Goal: Book appointment/travel/reservation

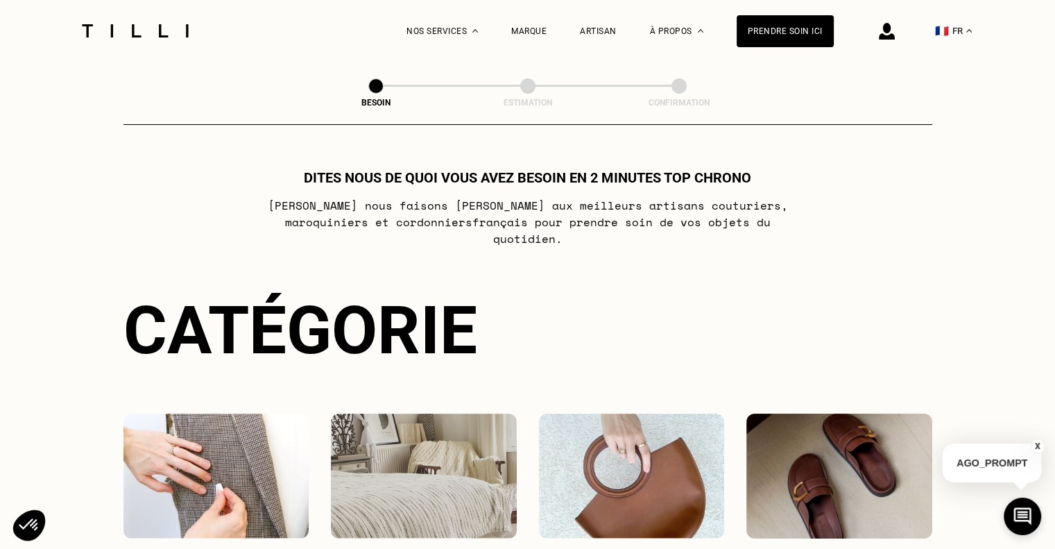
scroll to position [69, 0]
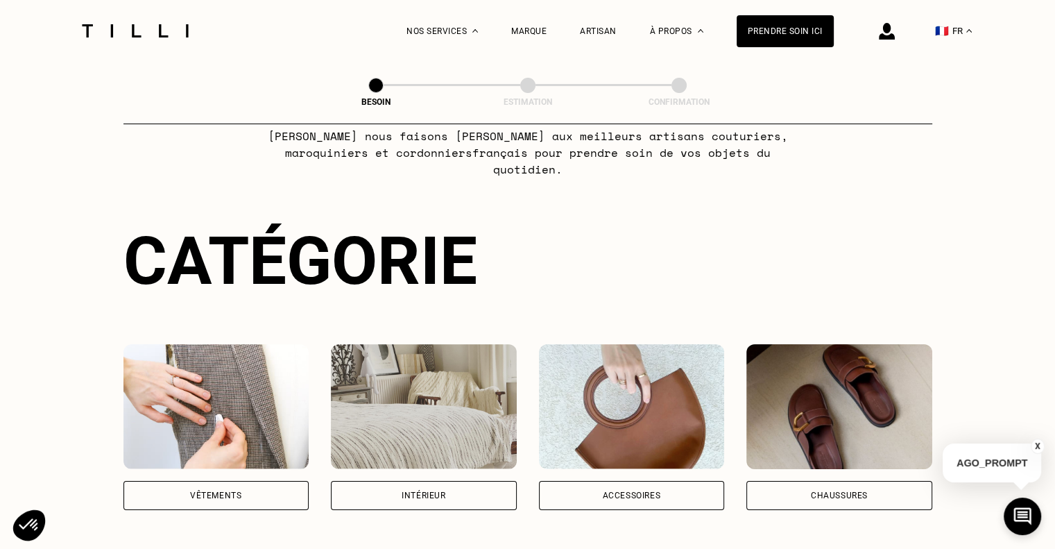
click at [221, 487] on div "Vêtements" at bounding box center [216, 495] width 186 height 29
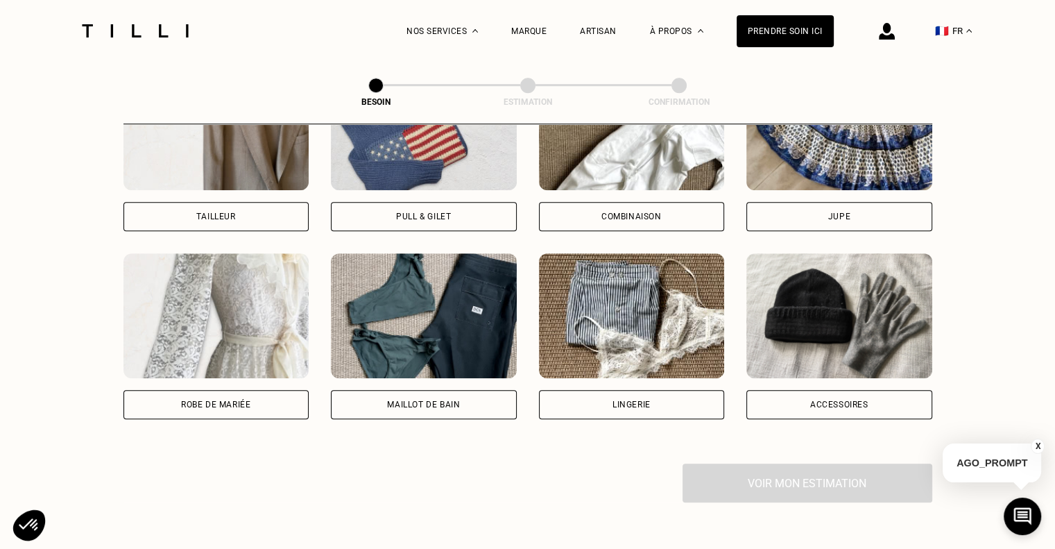
scroll to position [938, 0]
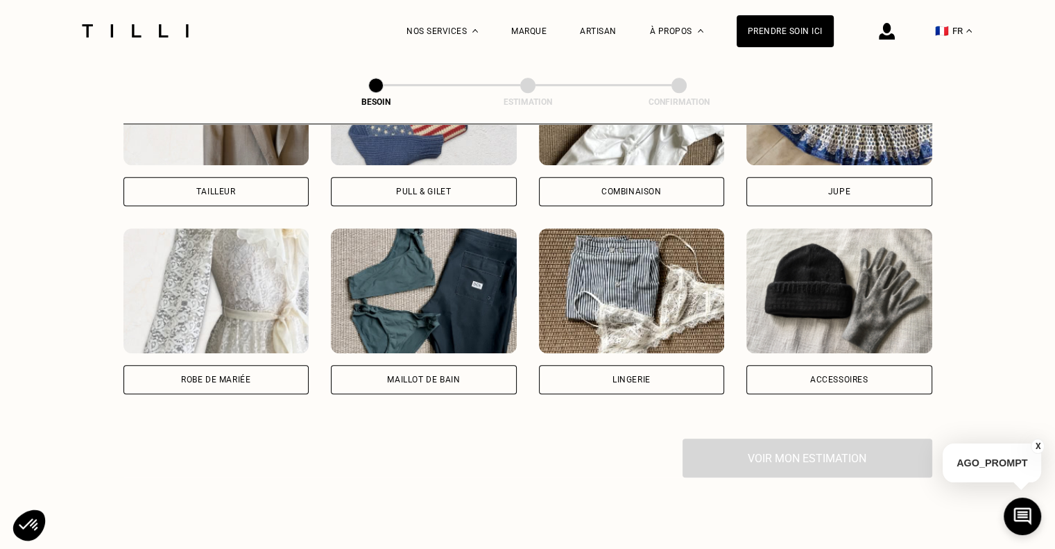
click at [200, 375] on div "Robe de mariée" at bounding box center [215, 379] width 69 height 8
select select "FR"
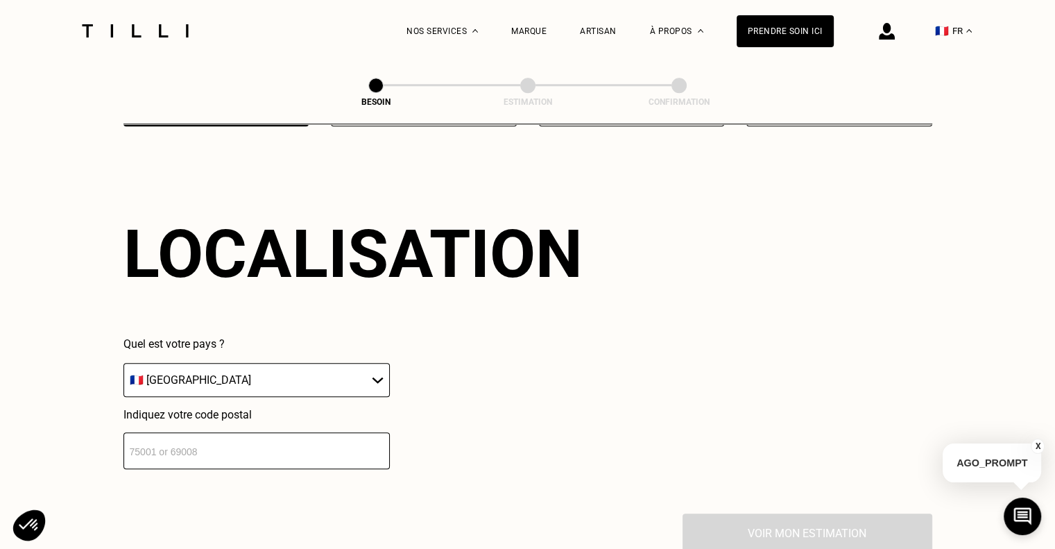
scroll to position [1206, 0]
click at [286, 364] on select "🇩🇪 [GEOGRAPHIC_DATA] 🇦🇹 [GEOGRAPHIC_DATA] 🇧🇪 [GEOGRAPHIC_DATA] 🇧🇬 Bulgarie 🇨🇾 C…" at bounding box center [256, 379] width 266 height 34
drag, startPoint x: 285, startPoint y: 364, endPoint x: 264, endPoint y: 397, distance: 39.3
click at [285, 364] on select "🇩🇪 [GEOGRAPHIC_DATA] 🇦🇹 [GEOGRAPHIC_DATA] 🇧🇪 [GEOGRAPHIC_DATA] 🇧🇬 Bulgarie 🇨🇾 C…" at bounding box center [256, 379] width 266 height 34
click at [207, 447] on input "number" at bounding box center [256, 449] width 266 height 37
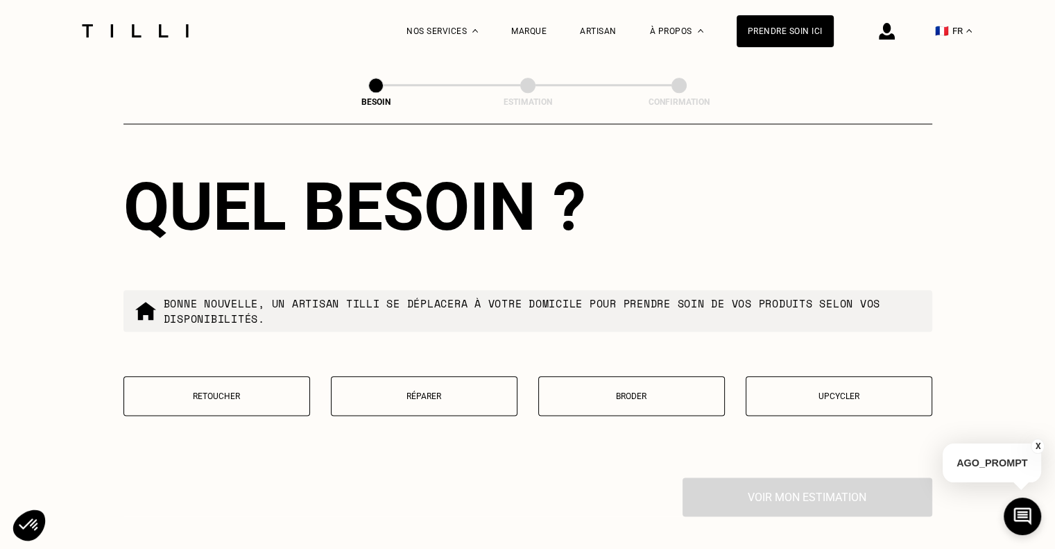
scroll to position [1620, 0]
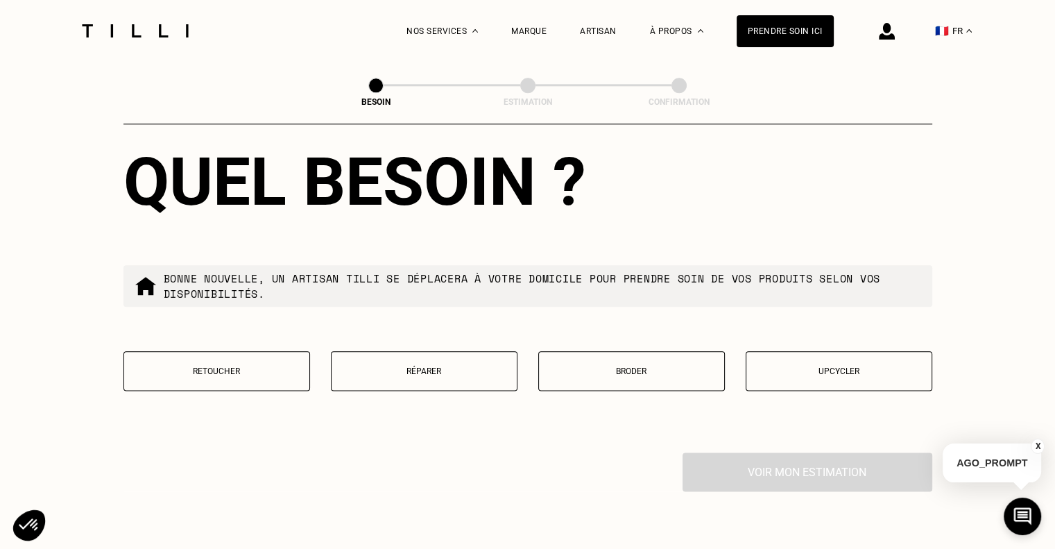
type input "75003"
click at [191, 369] on button "Retoucher" at bounding box center [216, 371] width 187 height 40
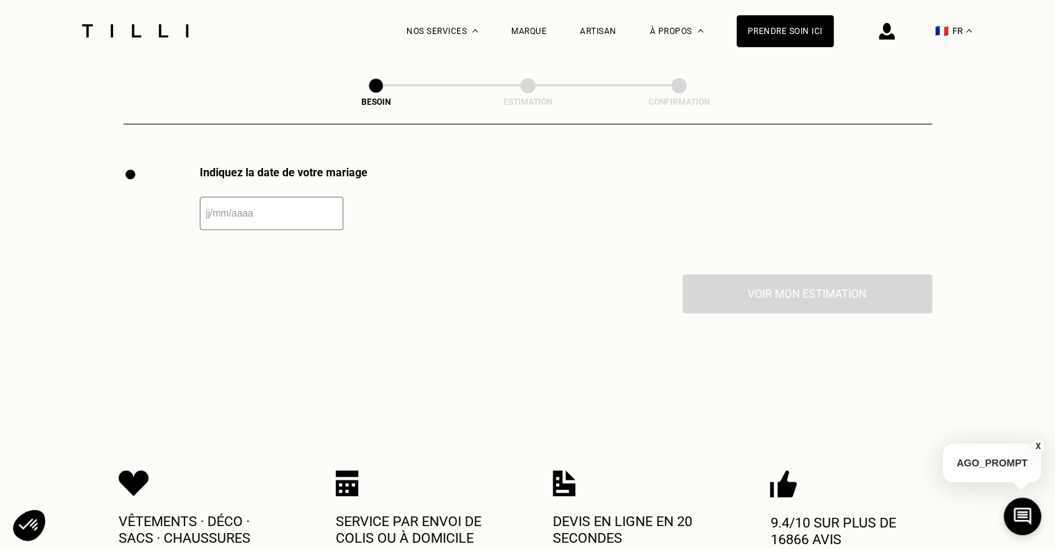
scroll to position [1907, 0]
click at [273, 207] on input "text" at bounding box center [272, 212] width 144 height 33
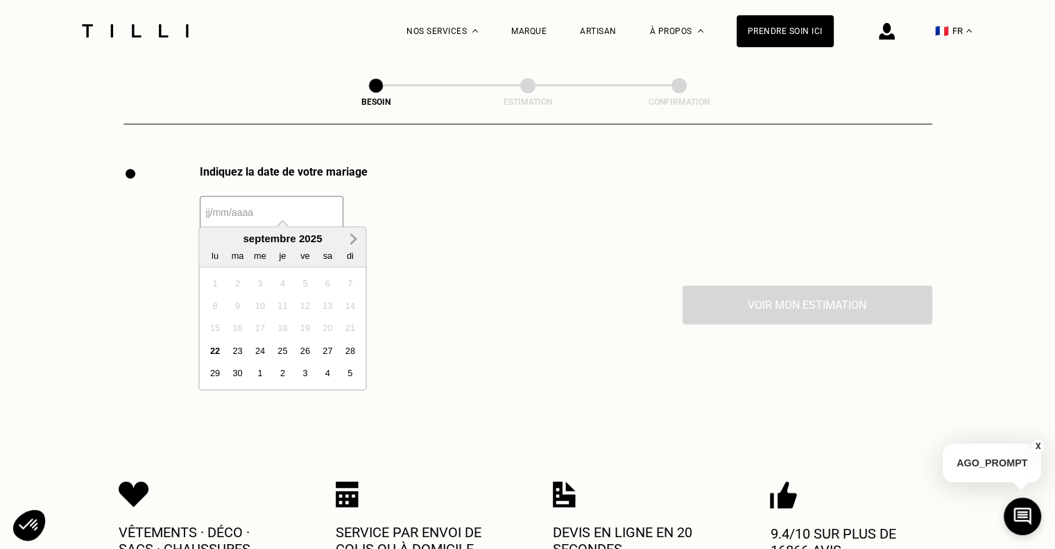
click at [352, 244] on button "Next Month" at bounding box center [353, 239] width 22 height 22
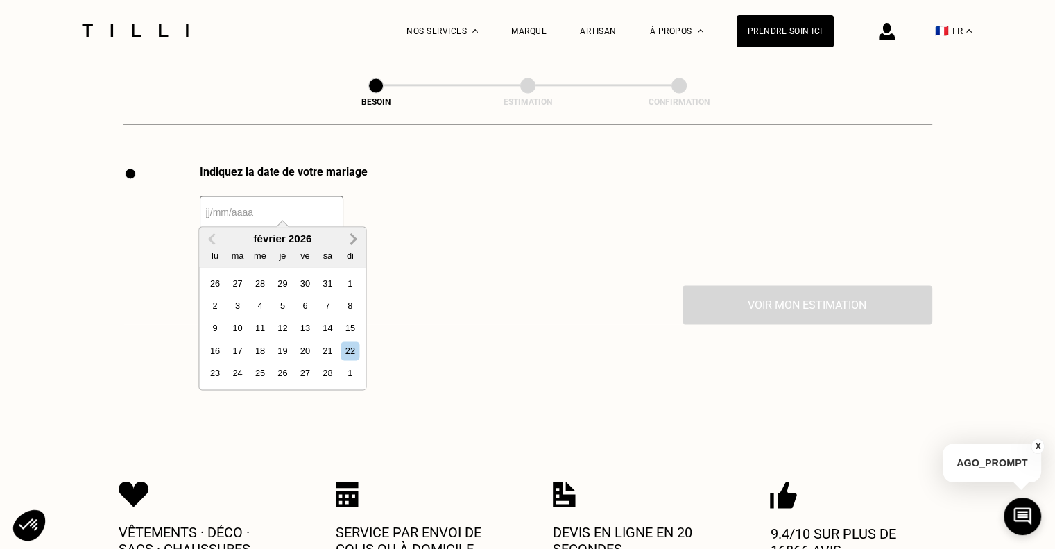
click at [352, 244] on button "Next Month" at bounding box center [353, 239] width 22 height 22
click at [332, 350] on div "23" at bounding box center [327, 350] width 19 height 19
type input "[DATE]"
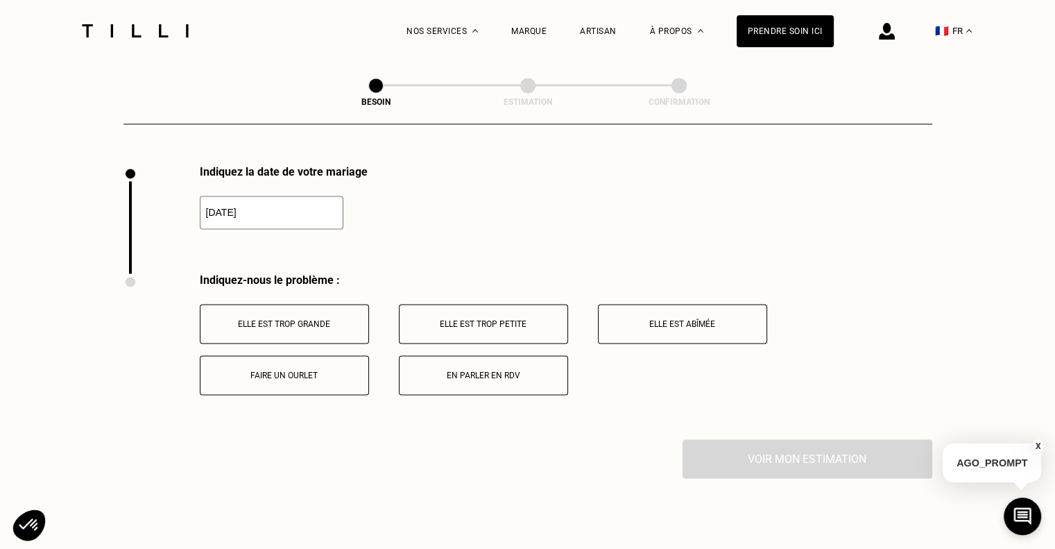
click at [318, 326] on button "Elle est trop grande" at bounding box center [284, 324] width 169 height 40
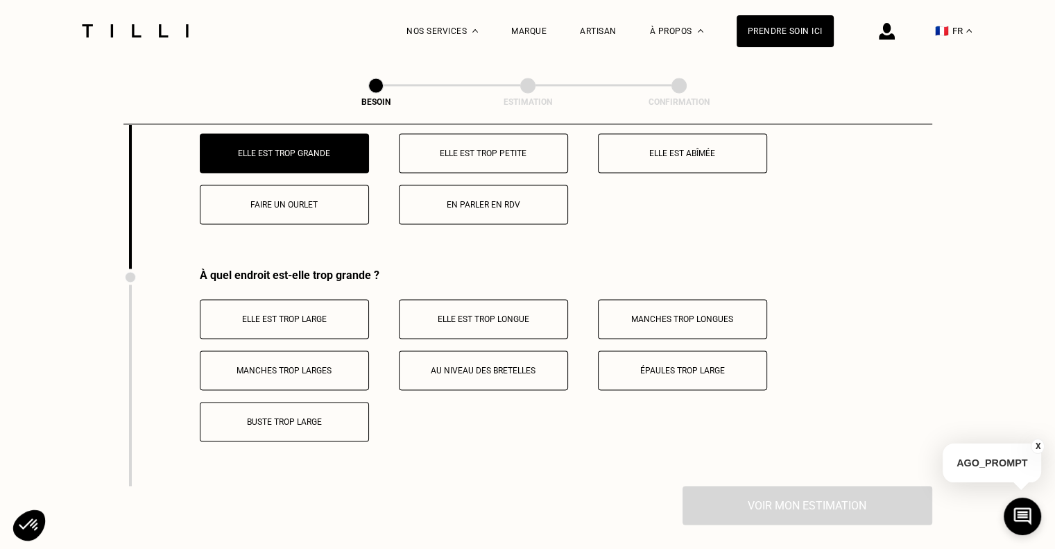
scroll to position [2112, 0]
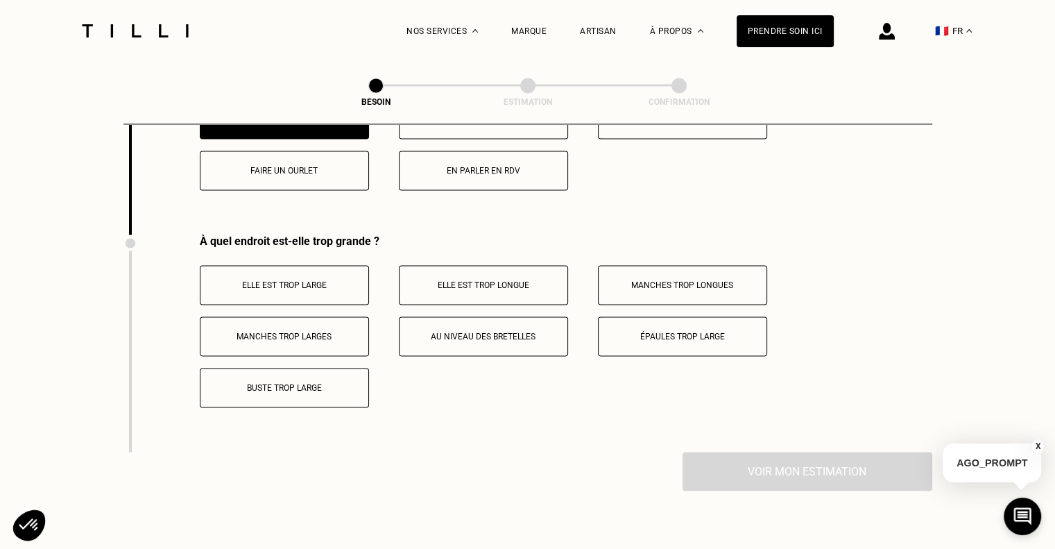
click at [266, 280] on p "Elle est trop large" at bounding box center [284, 285] width 154 height 10
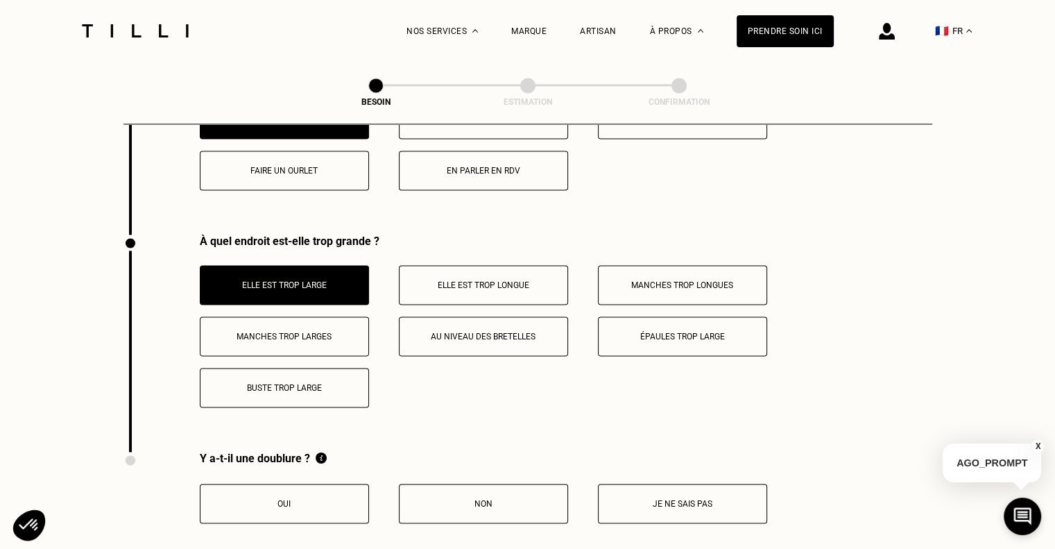
click at [346, 382] on button "Buste trop large" at bounding box center [284, 388] width 169 height 40
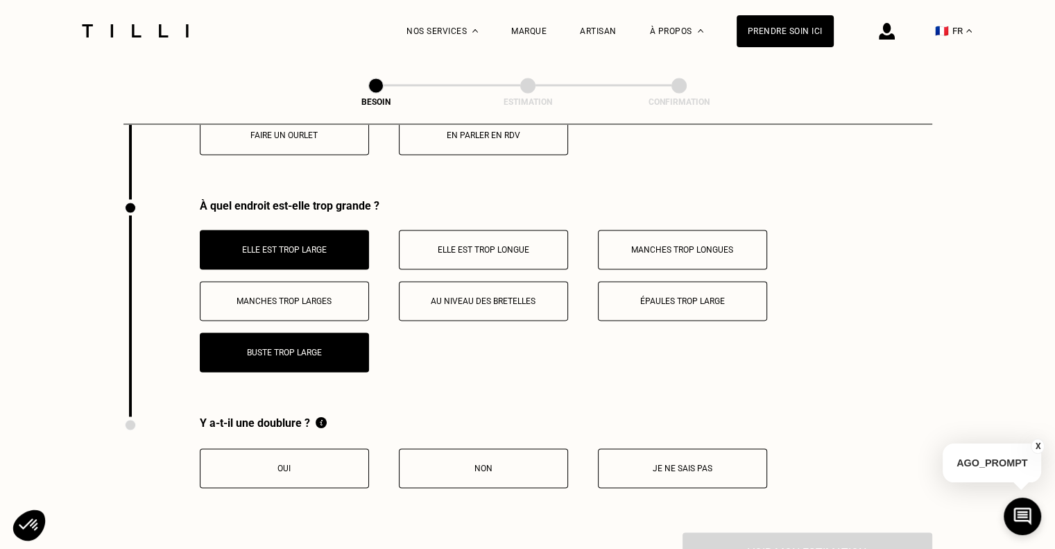
scroll to position [2181, 0]
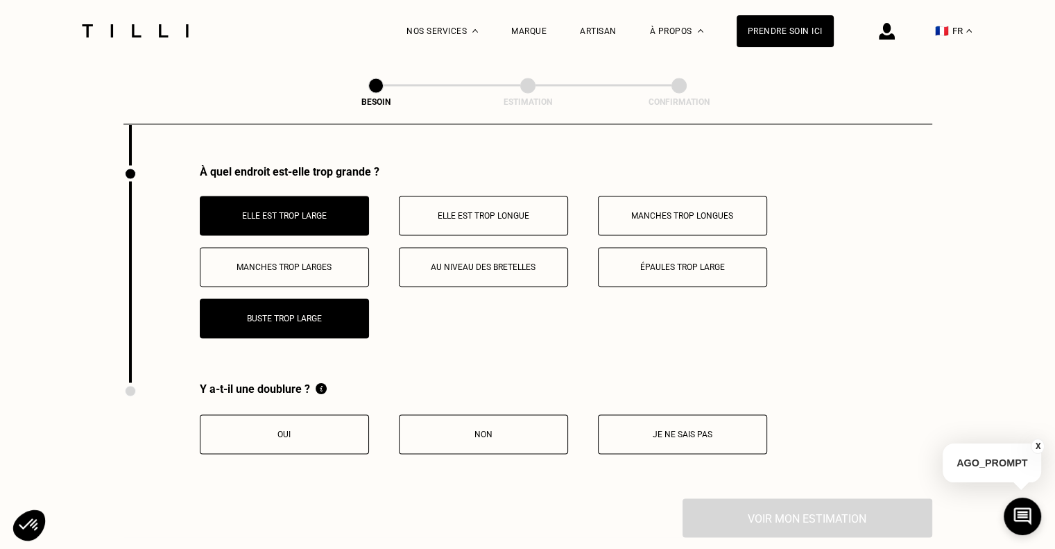
click at [646, 429] on p "Je ne sais pas" at bounding box center [682, 434] width 154 height 10
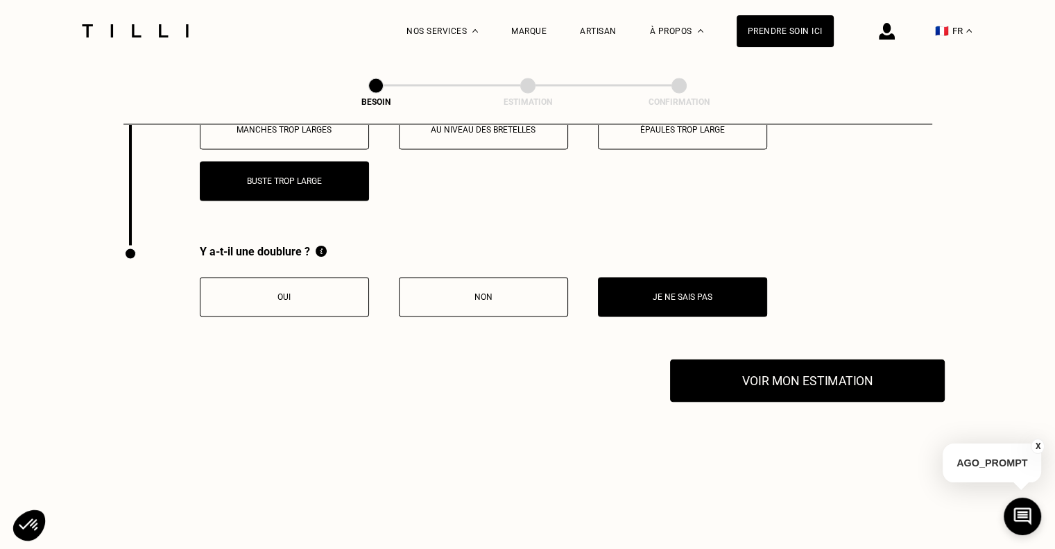
scroll to position [2320, 0]
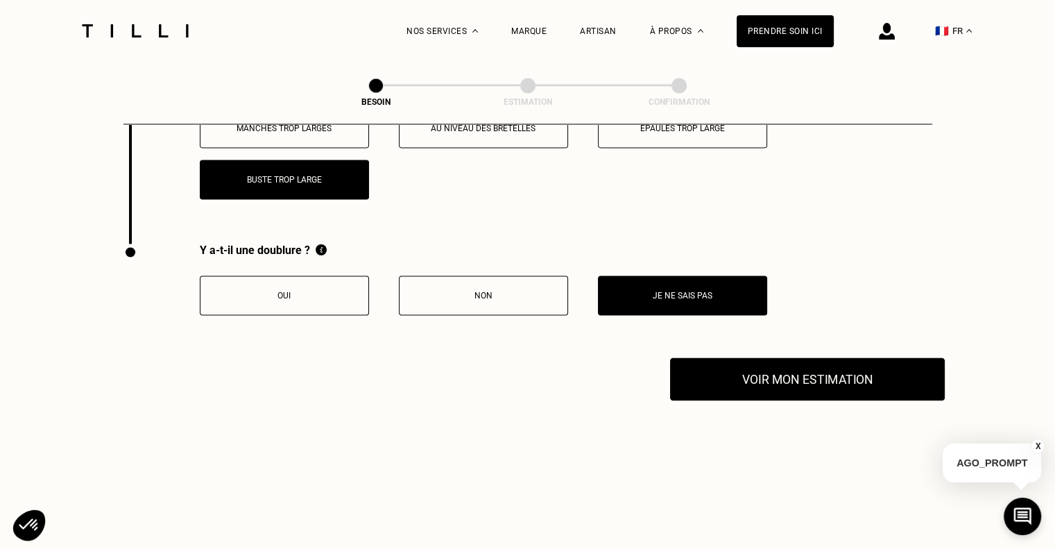
click at [806, 366] on button "Voir mon estimation" at bounding box center [807, 378] width 275 height 43
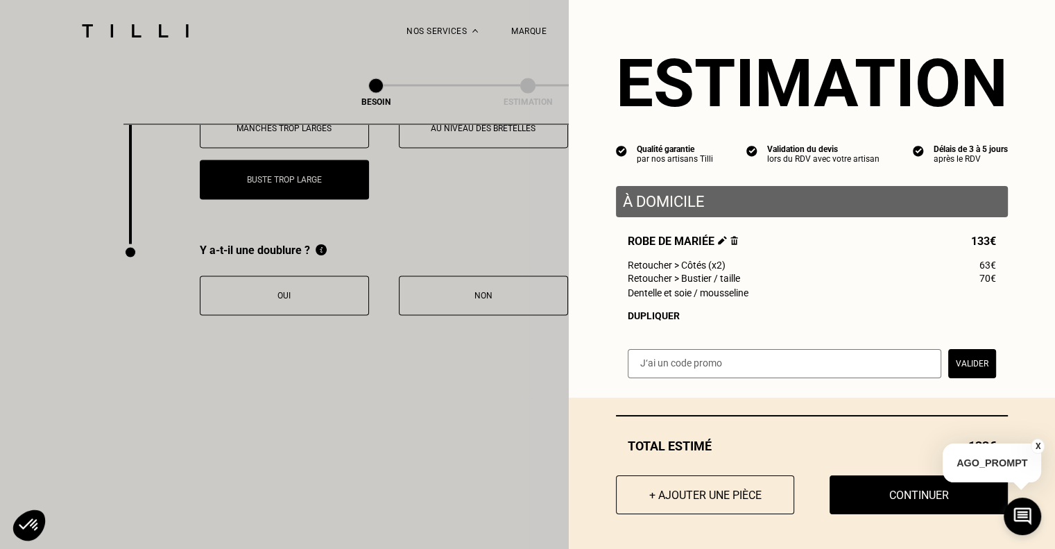
scroll to position [3, 0]
click at [861, 499] on button "Continuer" at bounding box center [918, 494] width 196 height 43
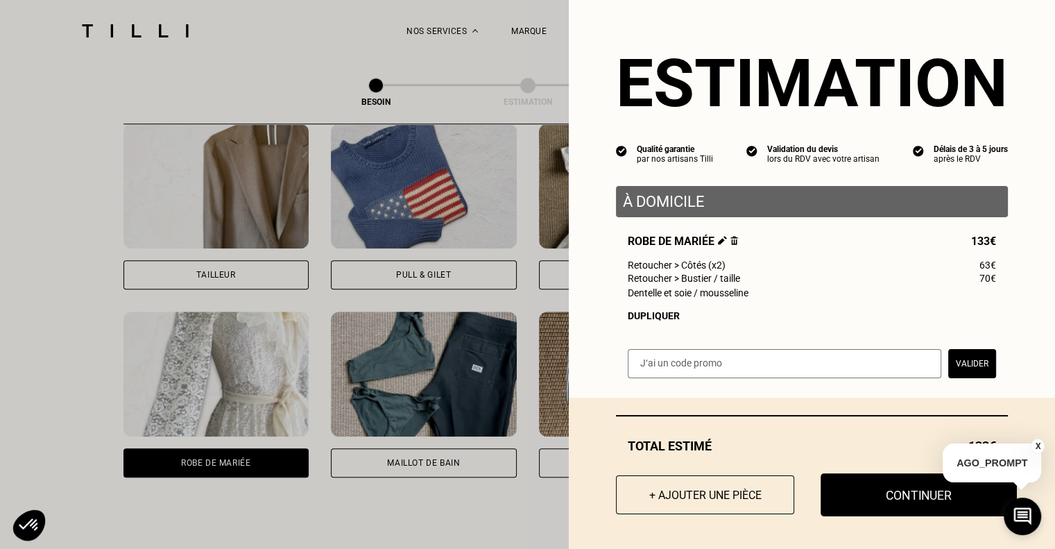
scroll to position [0, 0]
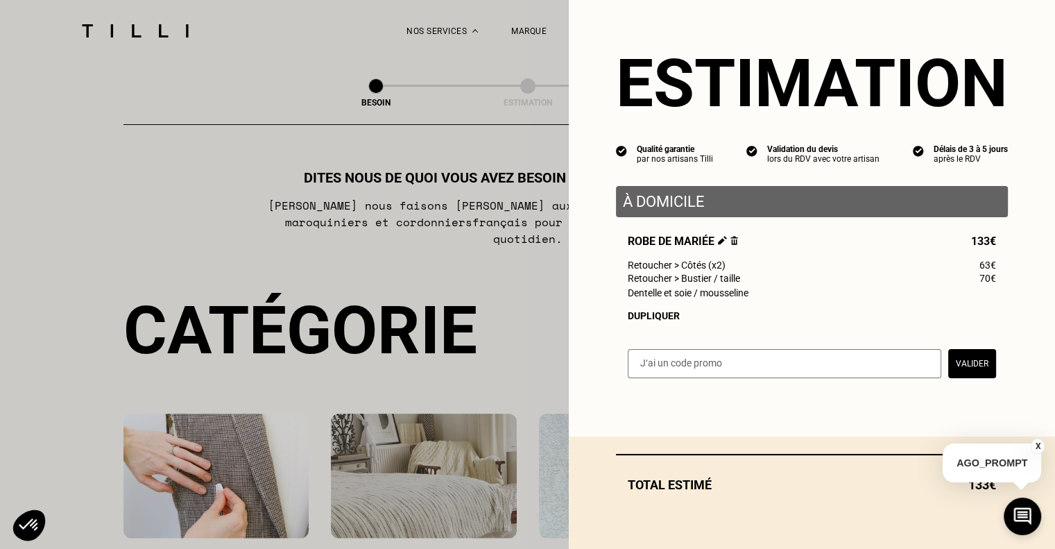
select select "FR"
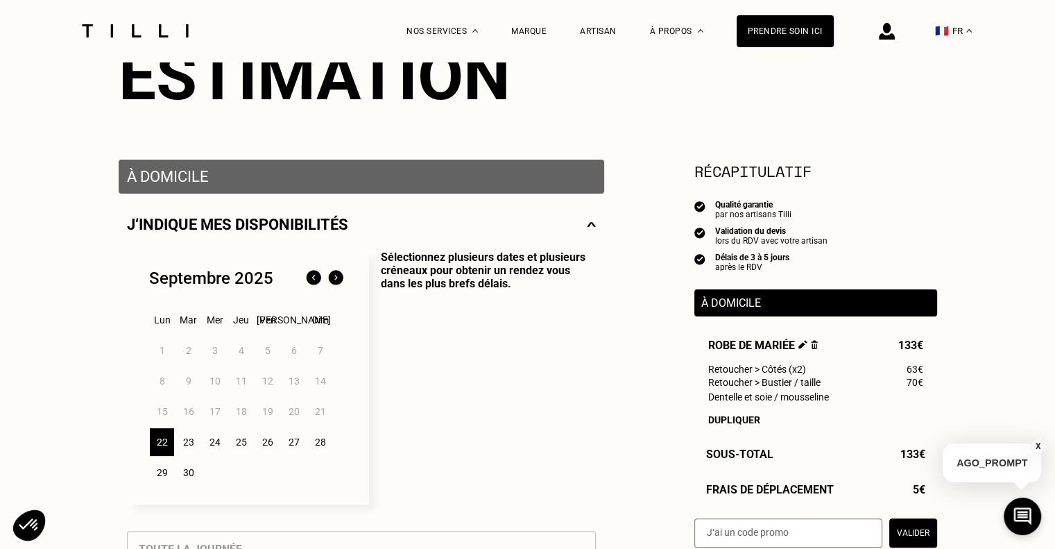
scroll to position [208, 0]
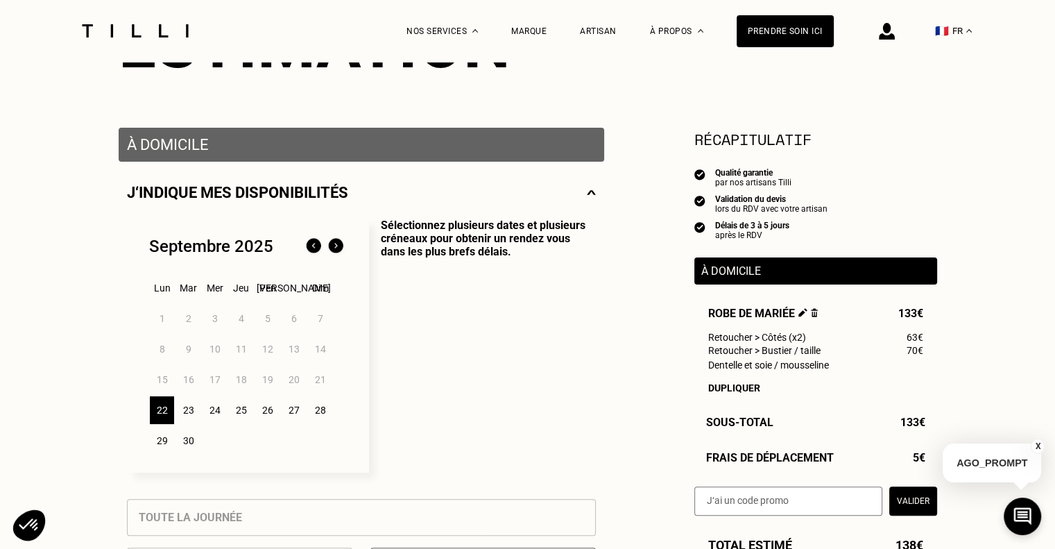
drag, startPoint x: 257, startPoint y: 454, endPoint x: 209, endPoint y: 415, distance: 61.1
click at [209, 415] on div "24" at bounding box center [215, 410] width 24 height 28
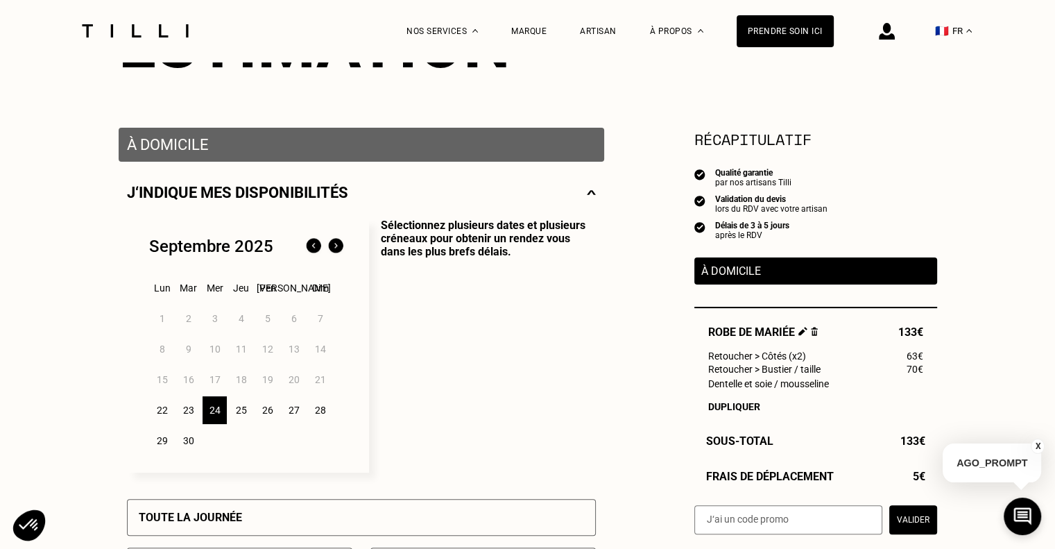
click at [236, 417] on div "25" at bounding box center [241, 410] width 24 height 28
click at [246, 417] on div "25" at bounding box center [241, 410] width 24 height 28
click at [270, 418] on div "26" at bounding box center [267, 410] width 24 height 28
click at [284, 417] on div "27" at bounding box center [294, 410] width 24 height 28
click at [329, 417] on div "28" at bounding box center [320, 410] width 24 height 28
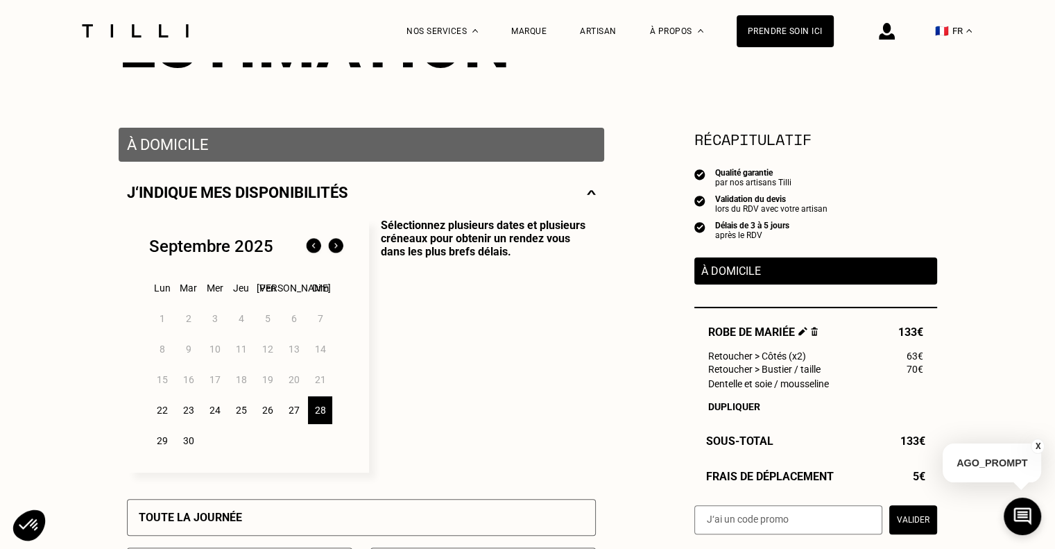
click at [184, 411] on div "23" at bounding box center [188, 410] width 24 height 28
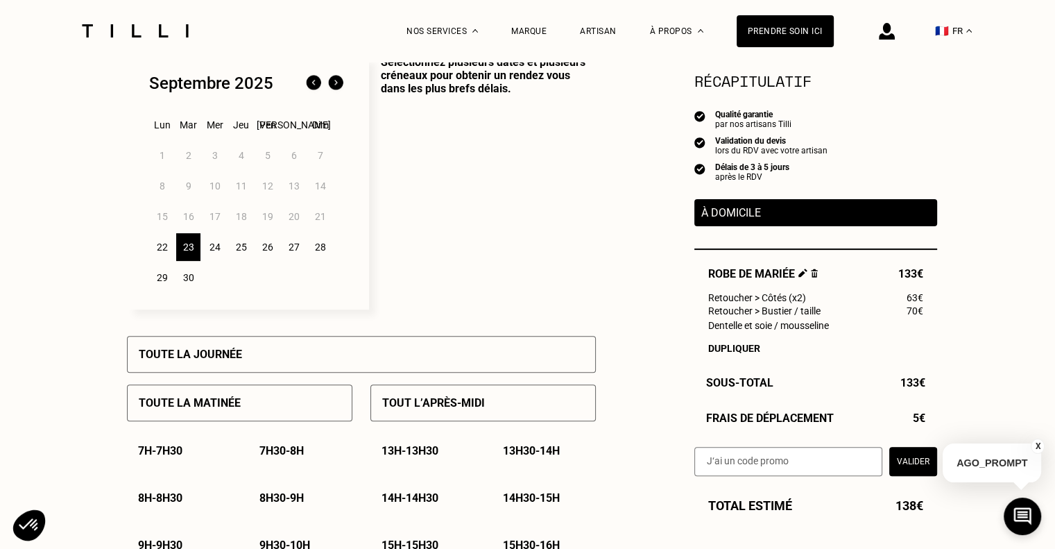
scroll to position [347, 0]
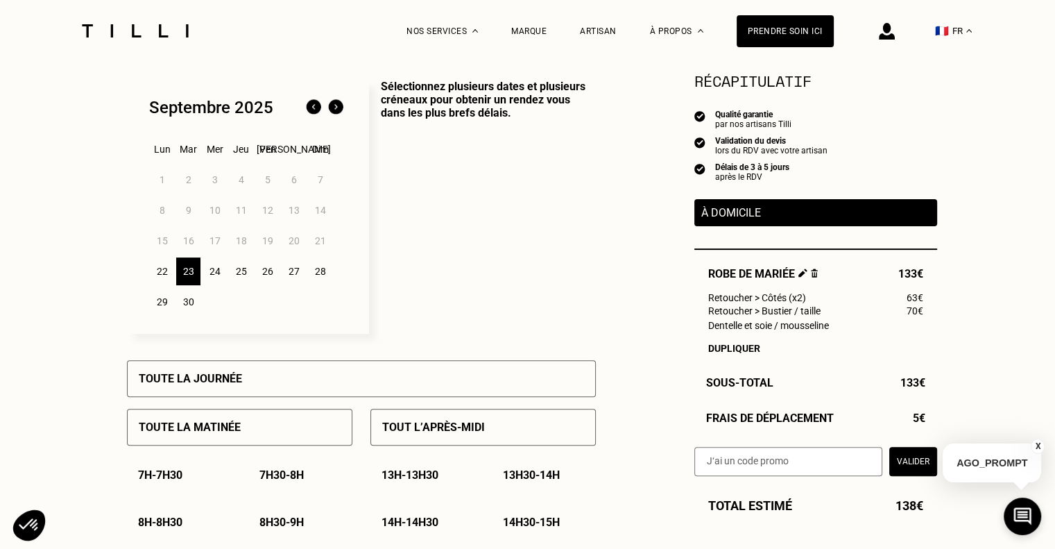
click at [333, 117] on img at bounding box center [336, 107] width 22 height 22
click at [335, 110] on img at bounding box center [336, 107] width 22 height 22
click at [311, 109] on img at bounding box center [313, 107] width 22 height 22
click at [216, 214] on div "8" at bounding box center [215, 210] width 24 height 28
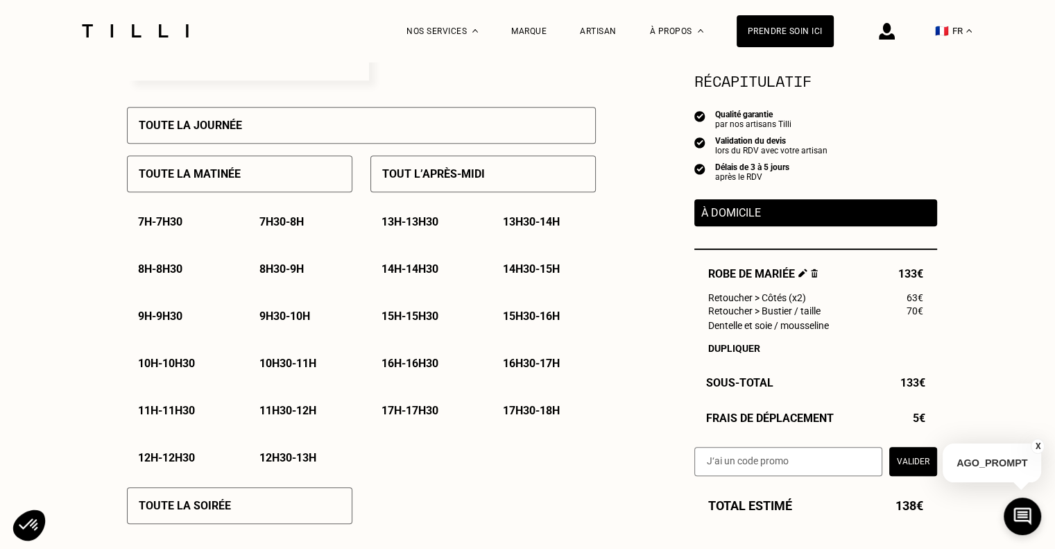
scroll to position [624, 0]
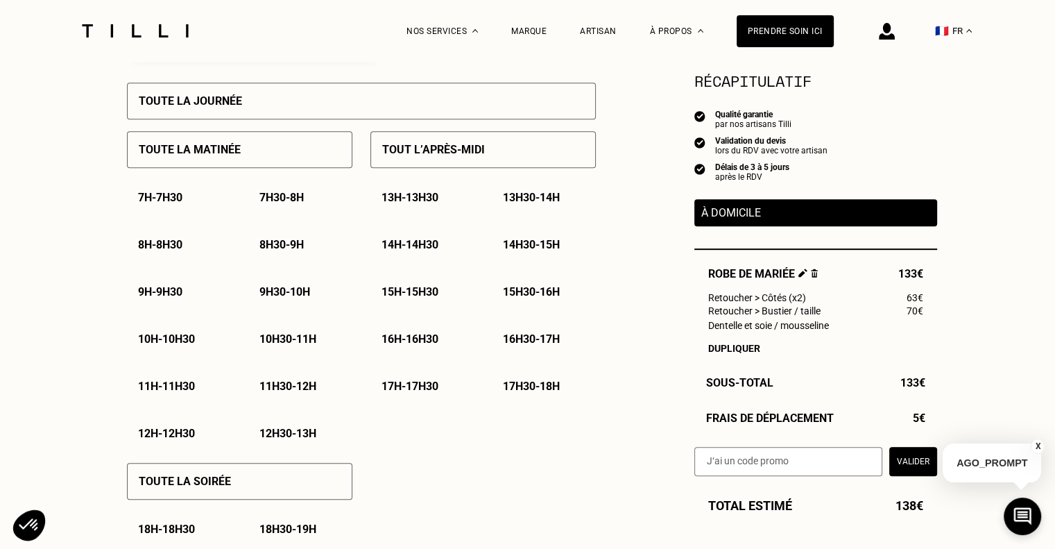
click at [166, 341] on p "10h - 10h30" at bounding box center [166, 338] width 57 height 13
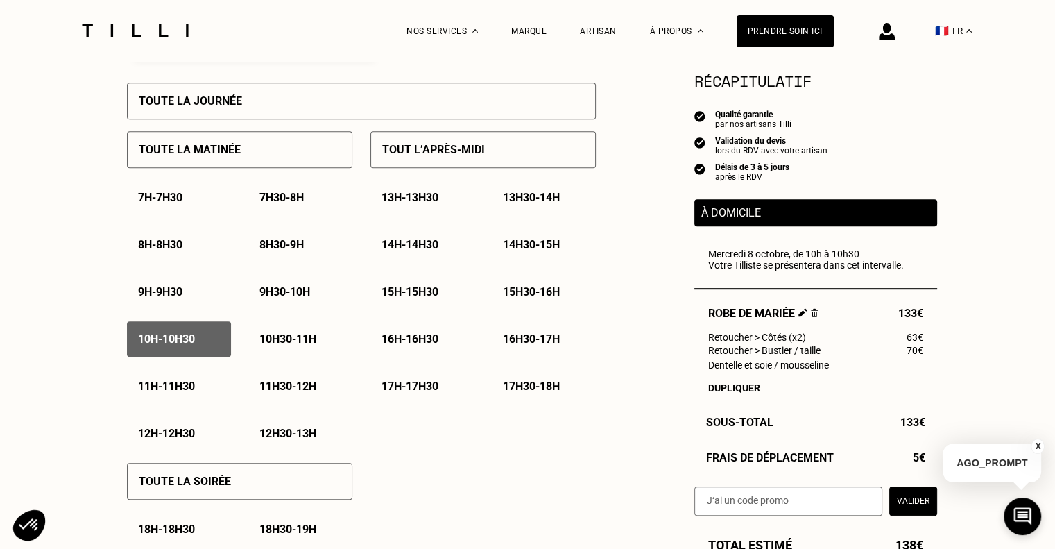
drag, startPoint x: 166, startPoint y: 341, endPoint x: 150, endPoint y: 341, distance: 15.3
click at [150, 341] on p "10h - 10h30" at bounding box center [166, 338] width 57 height 13
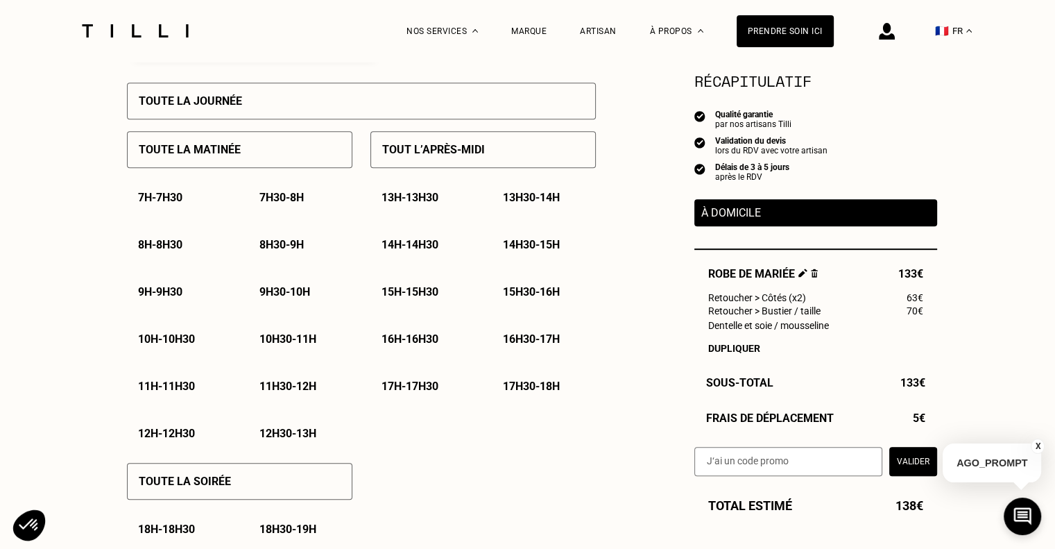
click at [166, 345] on p "10h - 10h30" at bounding box center [166, 338] width 57 height 13
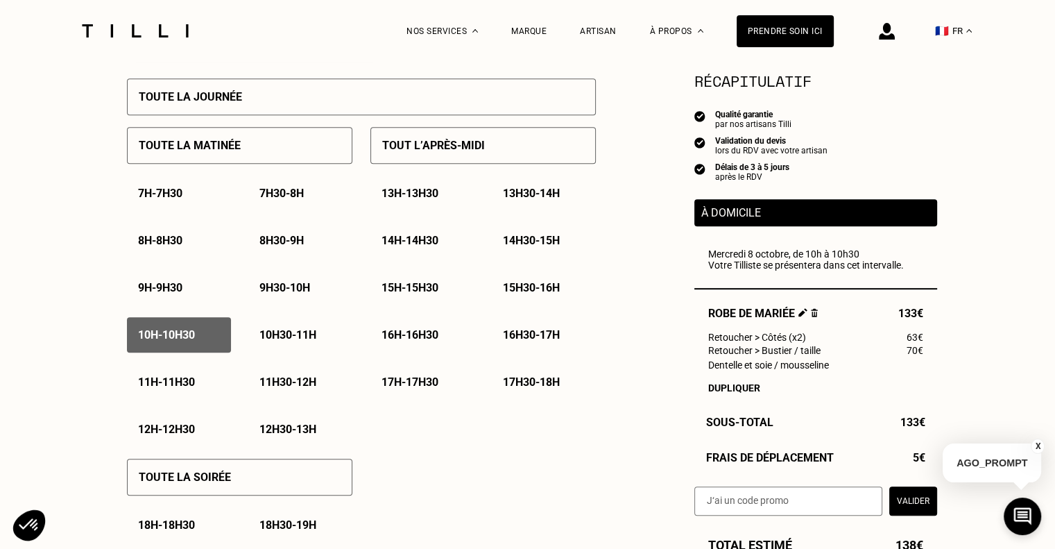
scroll to position [694, 0]
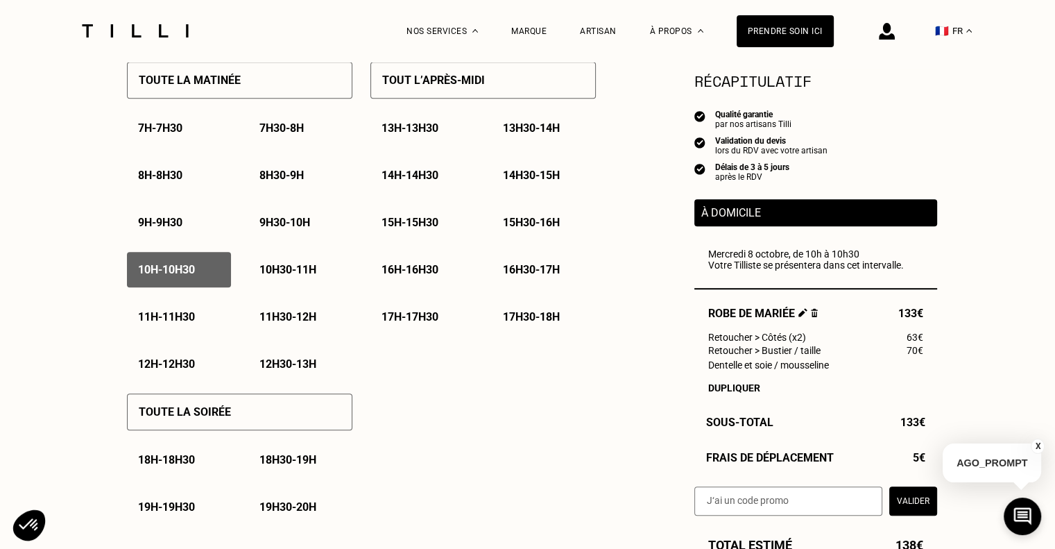
click at [293, 270] on p "10h30 - 11h" at bounding box center [287, 269] width 57 height 13
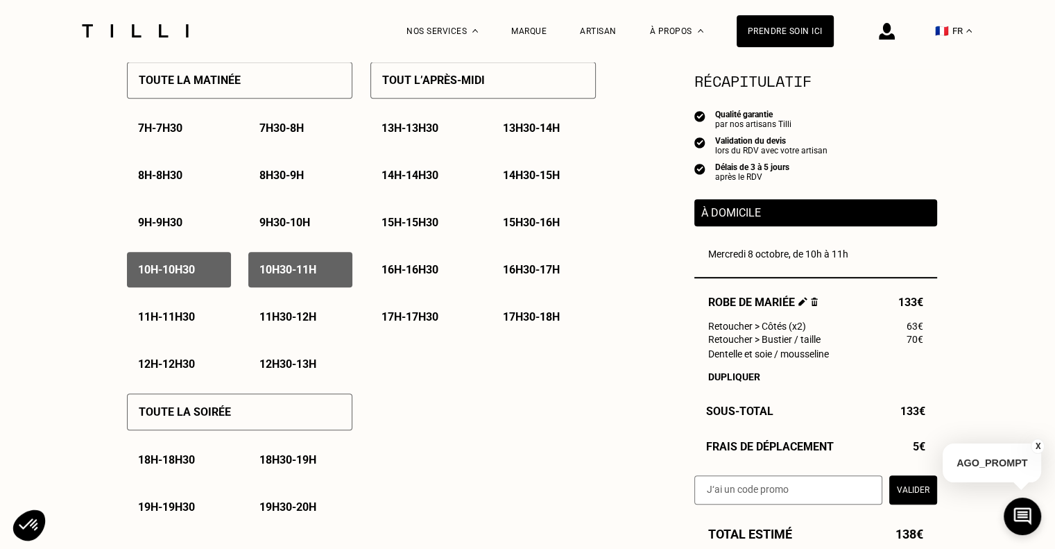
click at [277, 272] on p "10h30 - 11h" at bounding box center [287, 269] width 57 height 13
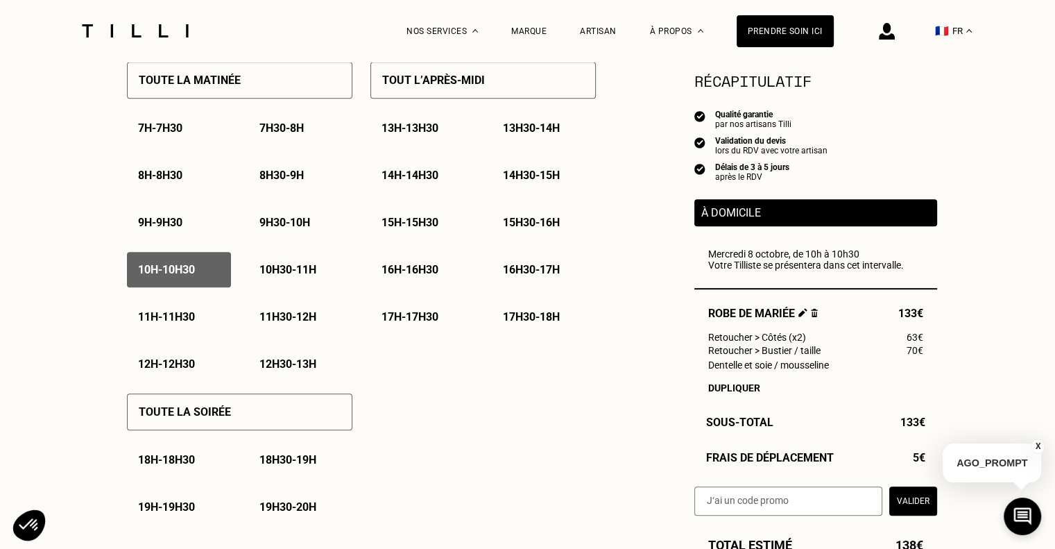
click at [277, 272] on p "10h30 - 11h" at bounding box center [287, 269] width 57 height 13
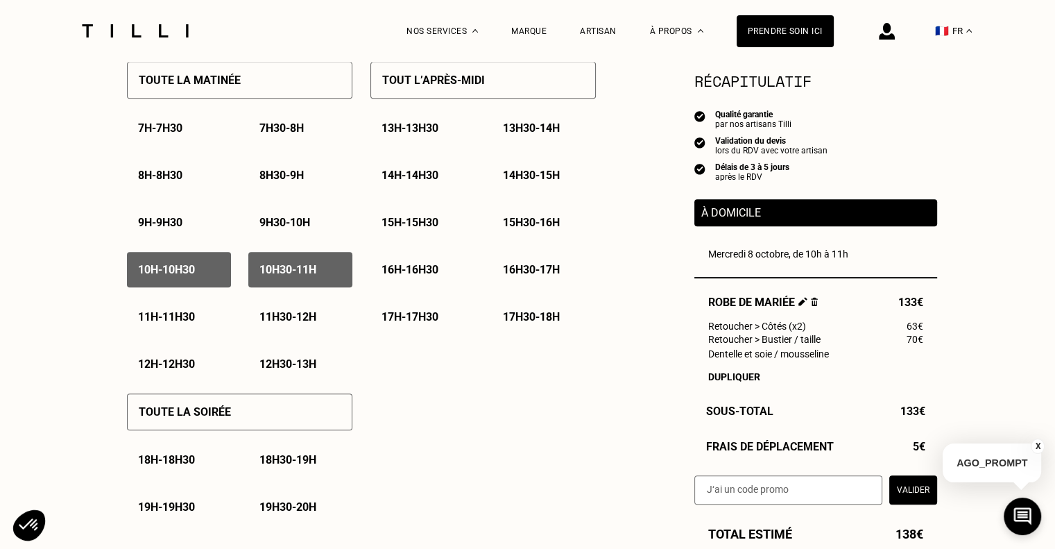
click at [261, 276] on p "10h30 - 11h" at bounding box center [287, 269] width 57 height 13
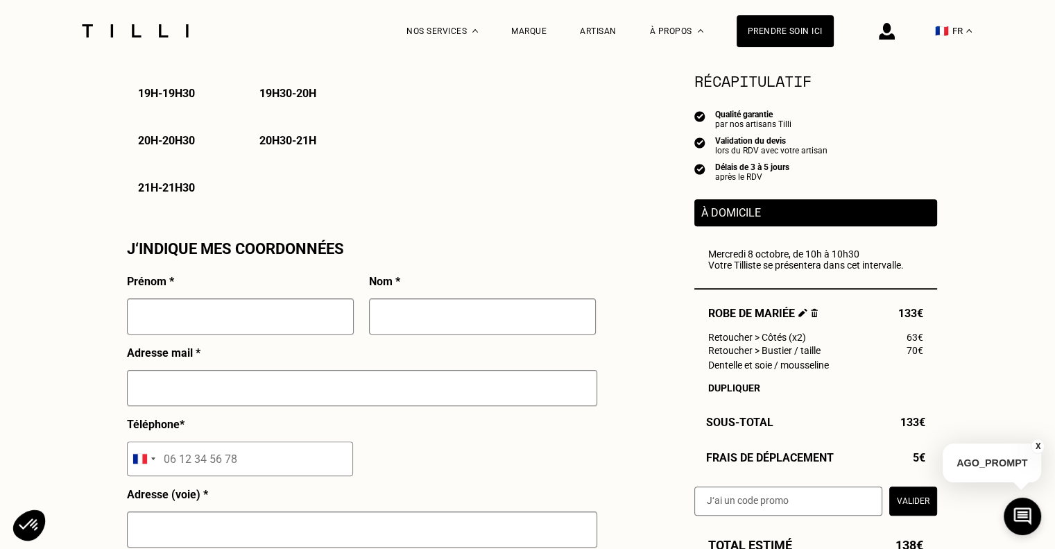
scroll to position [1110, 0]
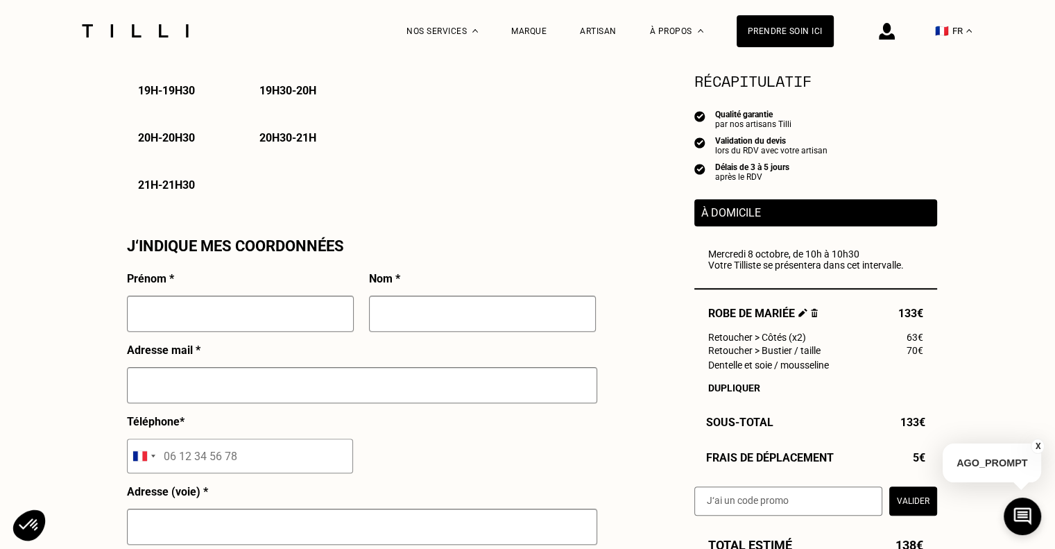
click at [188, 343] on div at bounding box center [240, 319] width 227 height 48
click at [191, 327] on input "text" at bounding box center [240, 313] width 227 height 36
type input "[PERSON_NAME]"
type input "Guillomet"
type input "[PERSON_NAME][EMAIL_ADDRESS][DOMAIN_NAME]"
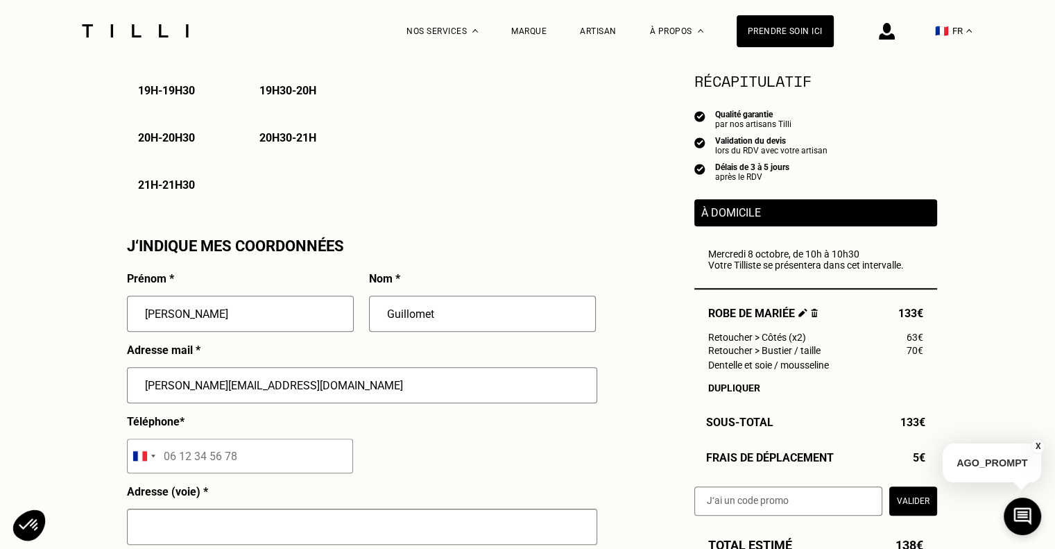
type input "07 93 98 39 84"
type input "[STREET_ADDRESS]"
type input "[GEOGRAPHIC_DATA]"
drag, startPoint x: 169, startPoint y: 457, endPoint x: 173, endPoint y: 463, distance: 7.1
click at [169, 457] on input "07 93 98 39 84" at bounding box center [240, 455] width 226 height 35
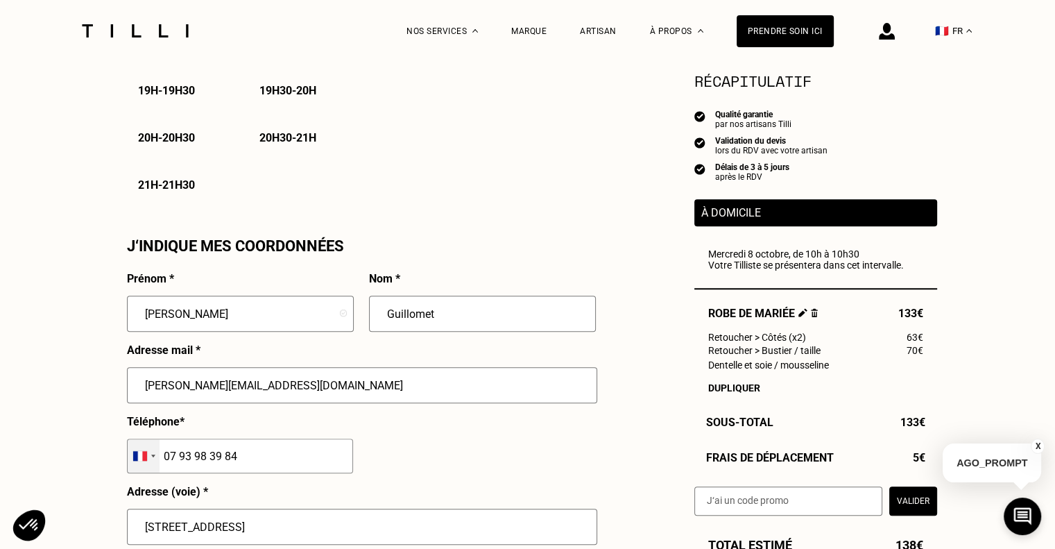
click at [155, 457] on div "Selected country" at bounding box center [144, 455] width 32 height 33
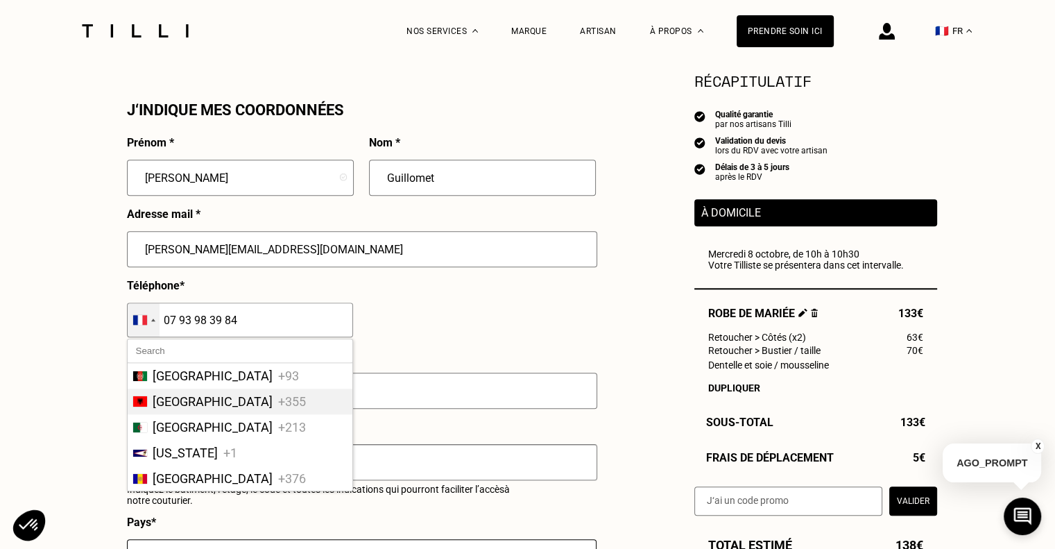
scroll to position [1248, 0]
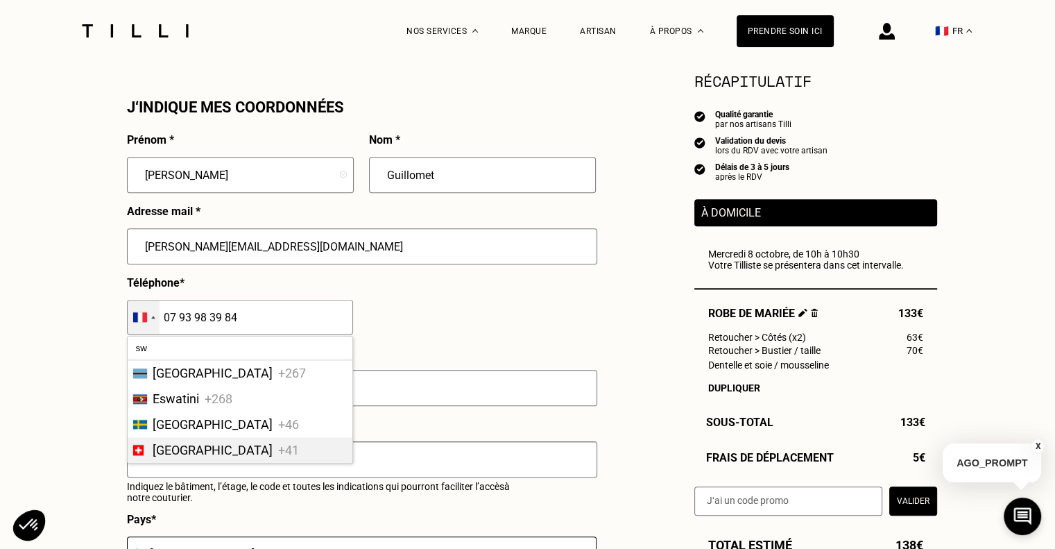
type input "sw"
click at [278, 457] on span "+41" at bounding box center [288, 449] width 21 height 15
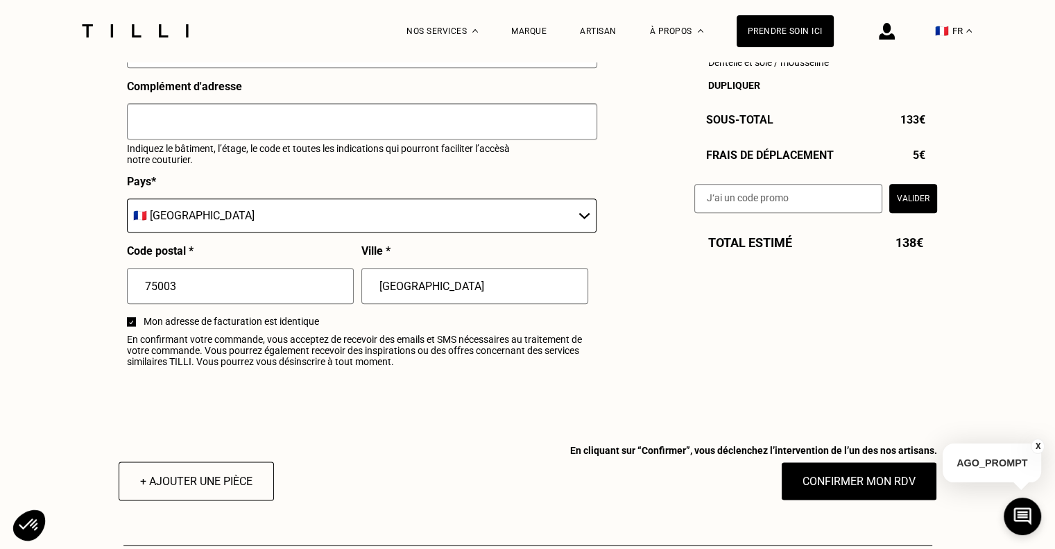
scroll to position [1595, 0]
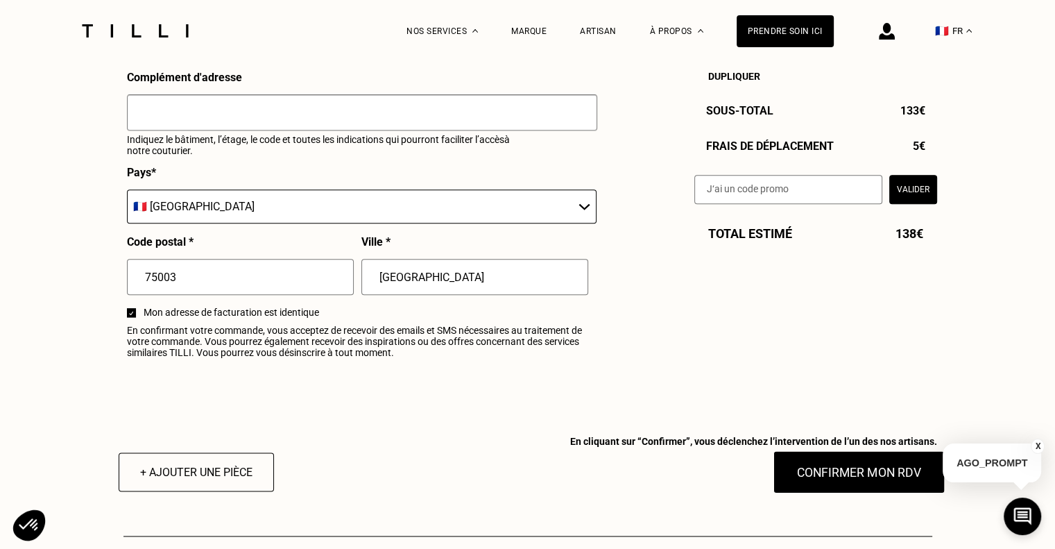
click at [890, 493] on button "Confirmer mon RDV" at bounding box center [859, 471] width 172 height 43
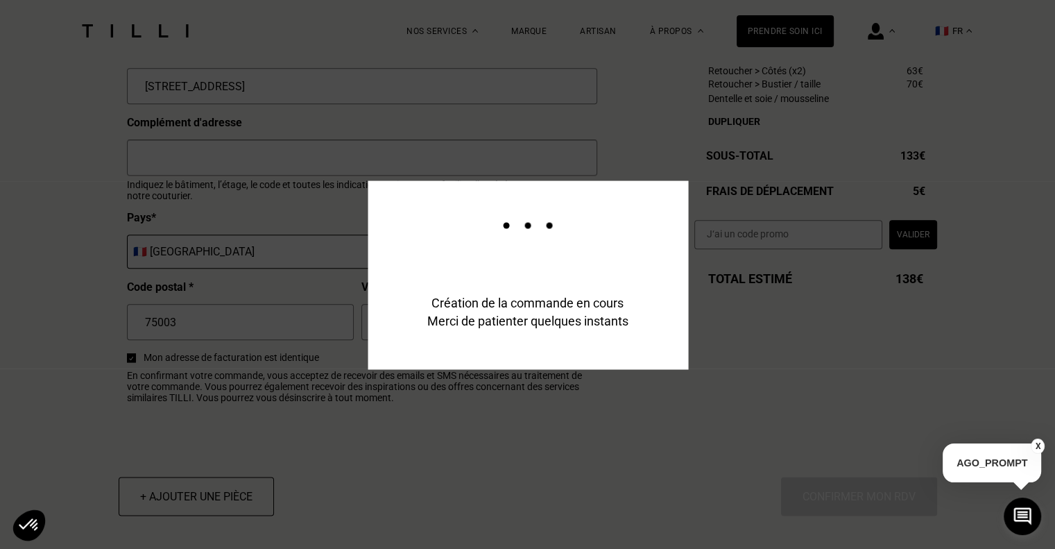
scroll to position [1628, 0]
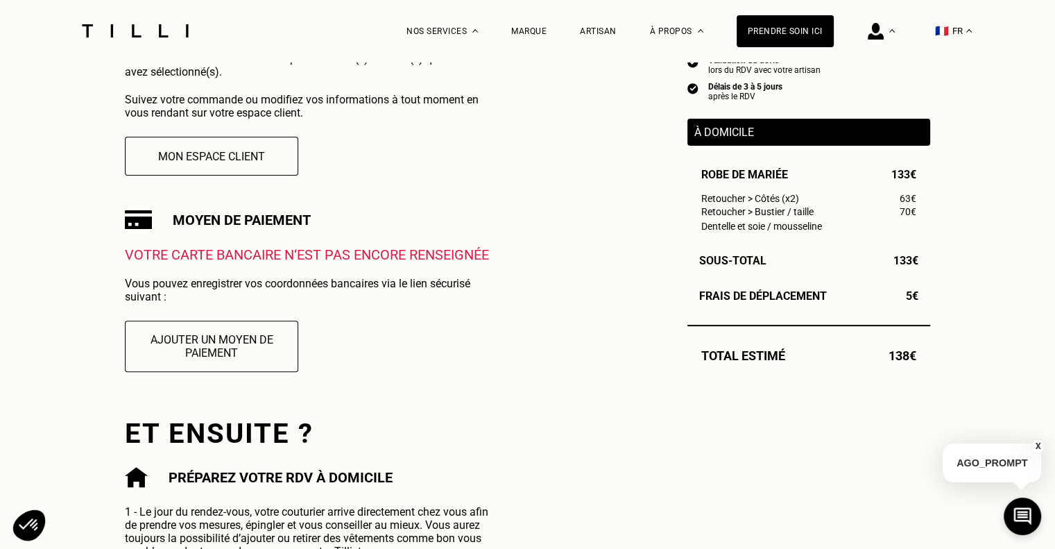
scroll to position [416, 0]
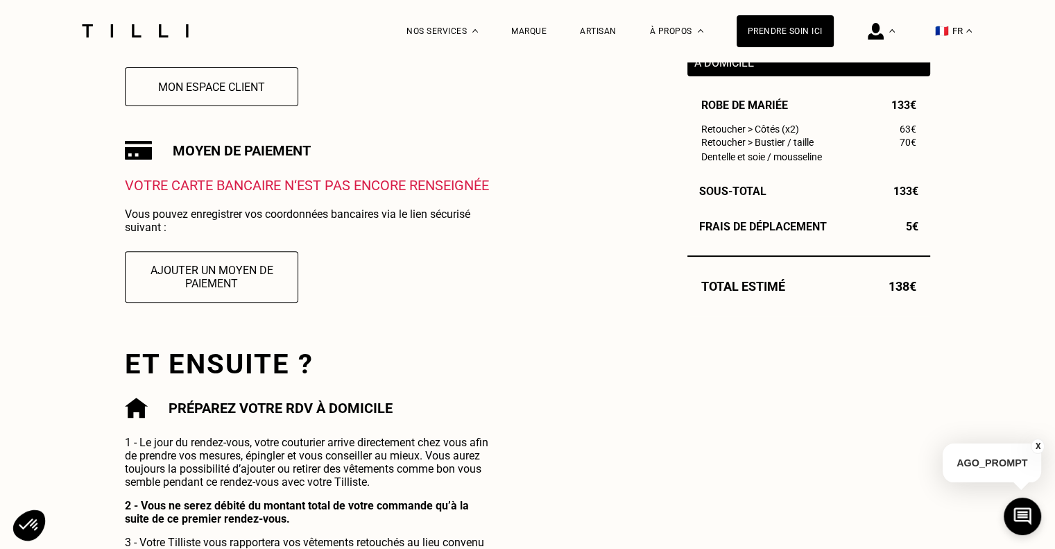
drag, startPoint x: 175, startPoint y: 303, endPoint x: 494, endPoint y: 379, distance: 327.2
click at [497, 379] on div "Commande enregistrée Votre demande de rendez-vous a bien été prise en compte. N…" at bounding box center [527, 254] width 805 height 669
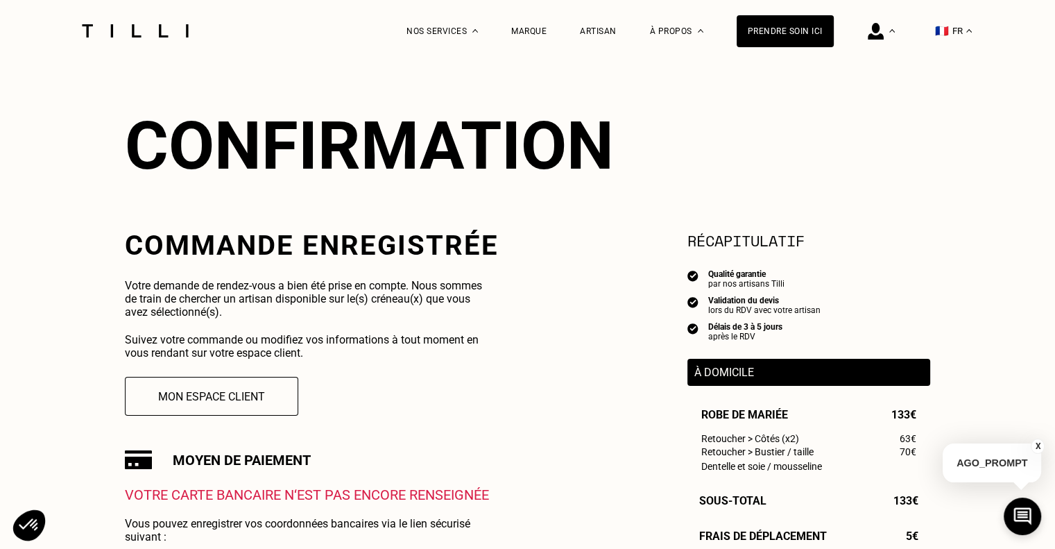
scroll to position [139, 0]
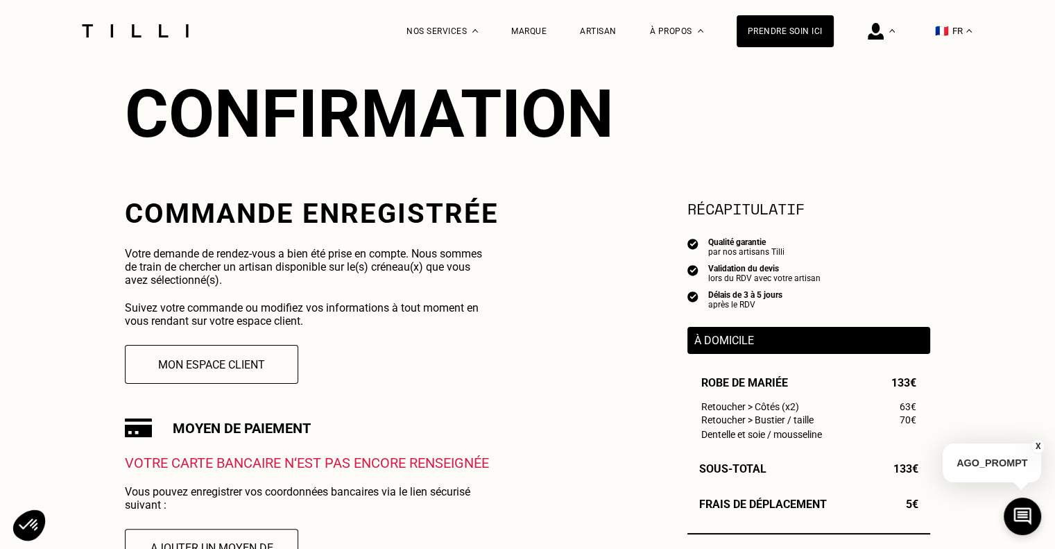
drag, startPoint x: 407, startPoint y: 317, endPoint x: 397, endPoint y: 314, distance: 10.8
drag, startPoint x: 397, startPoint y: 314, endPoint x: 394, endPoint y: 388, distance: 73.6
click at [402, 398] on div "Commande enregistrée Votre demande de rendez-vous a bien été prise en compte. N…" at bounding box center [312, 397] width 374 height 400
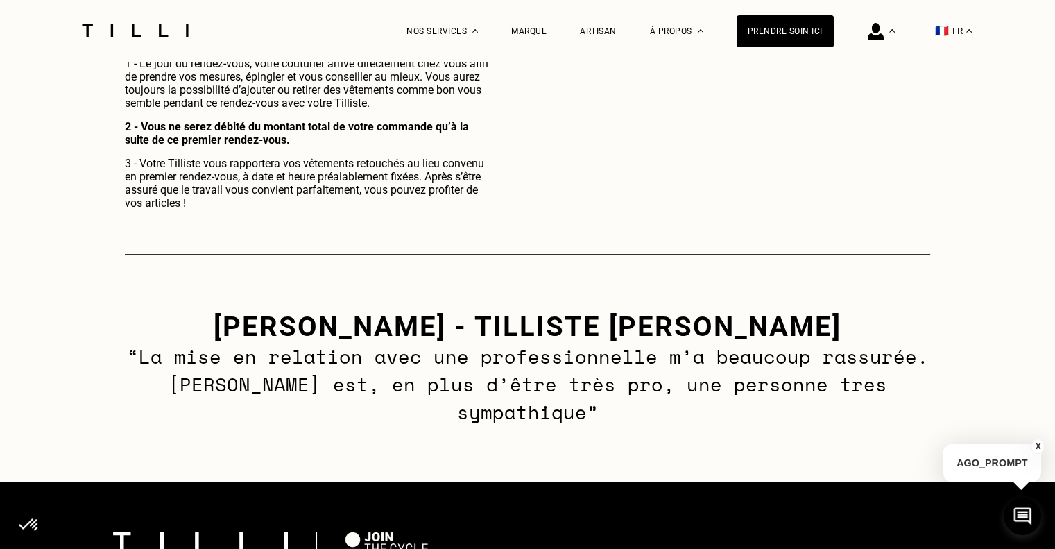
scroll to position [0, 0]
